Goal: Information Seeking & Learning: Learn about a topic

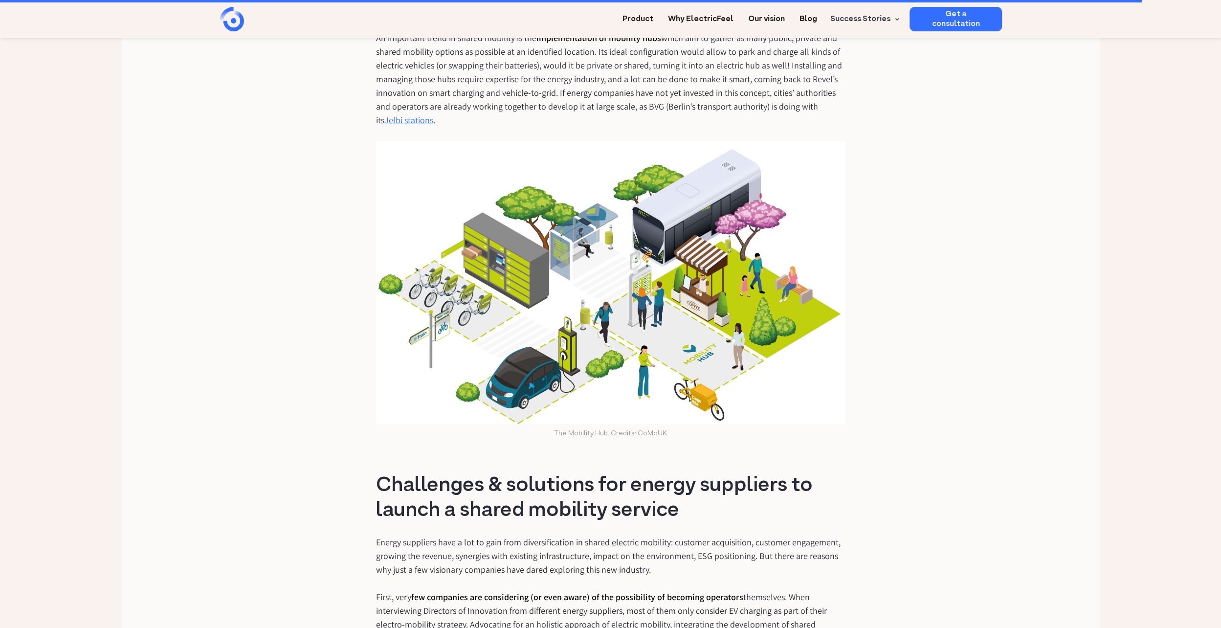
scroll to position [3081, 0]
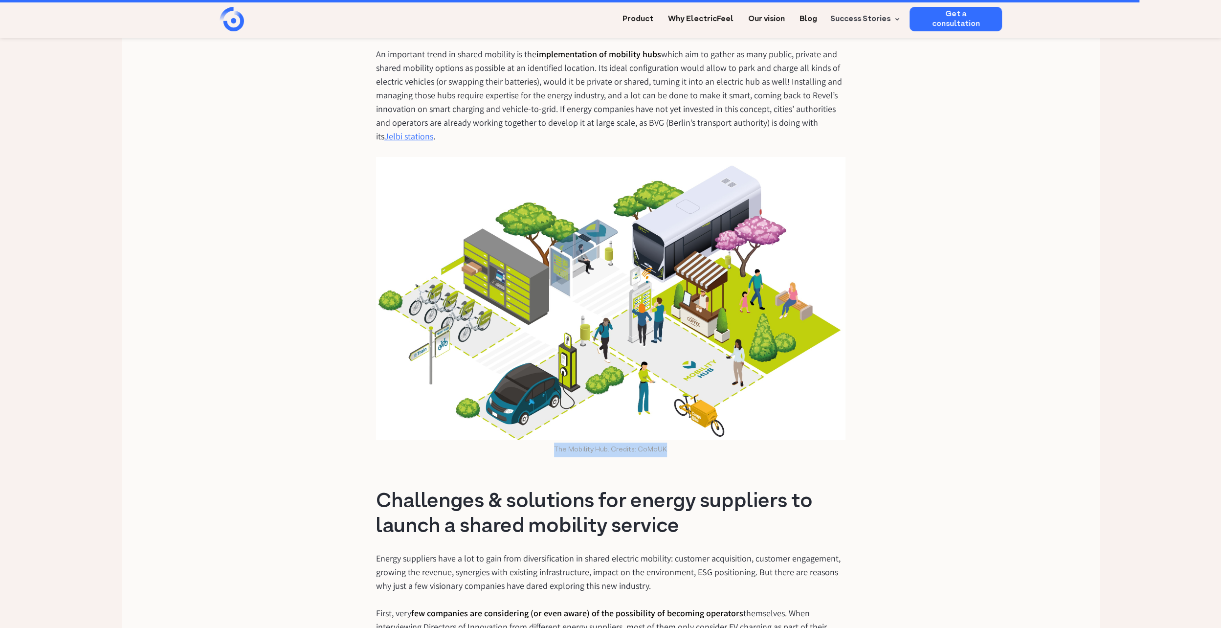
drag, startPoint x: 664, startPoint y: 421, endPoint x: 555, endPoint y: 424, distance: 108.6
click at [555, 443] on figcaption "The Mobility Hub. Credits: CoMoUK" at bounding box center [610, 450] width 469 height 15
copy figcaption "The Mobility Hub. Credits: CoMoUK"
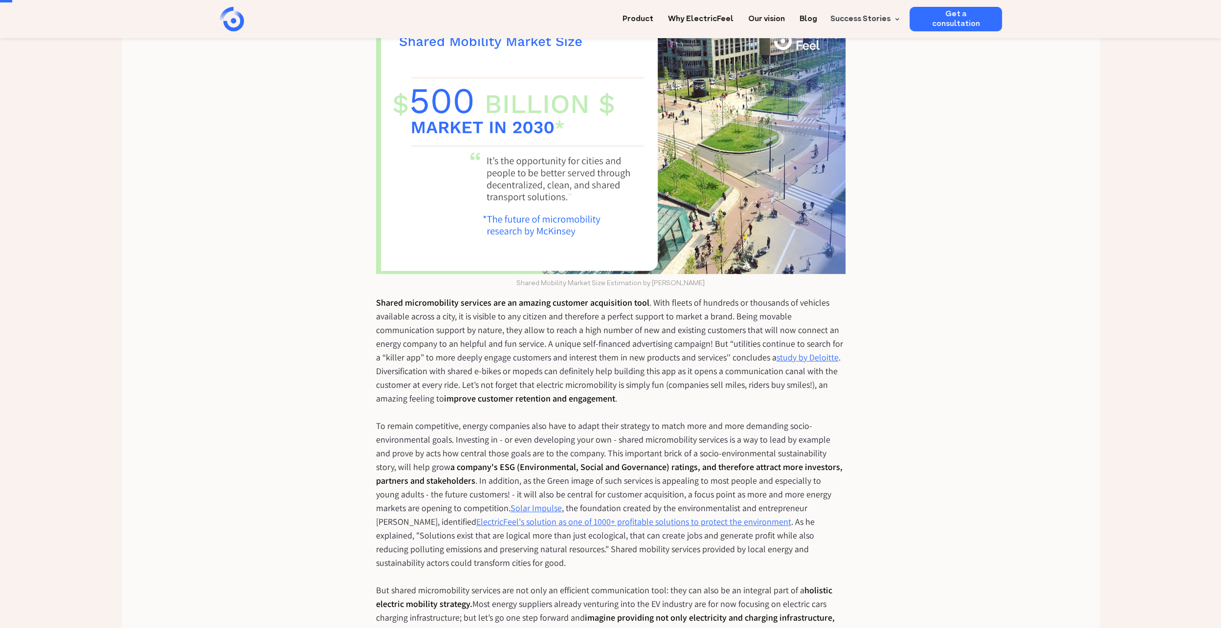
scroll to position [472, 0]
